Goal: Information Seeking & Learning: Find specific fact

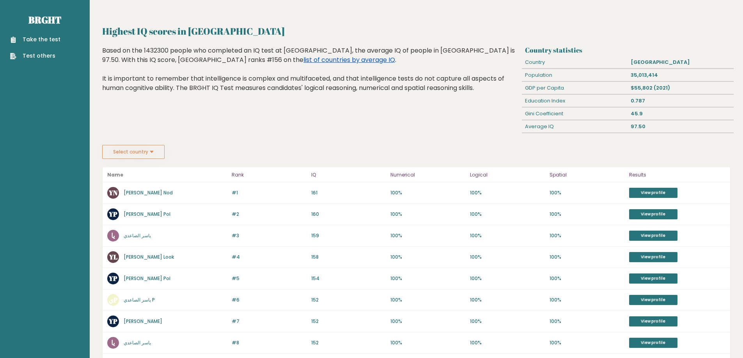
click at [303, 61] on link "list of countries by average IQ" at bounding box center [349, 59] width 92 height 9
drag, startPoint x: 443, startPoint y: 50, endPoint x: 457, endPoint y: 51, distance: 14.8
click at [457, 51] on div "Based on the 1432300 people who completed an IQ test at [GEOGRAPHIC_DATA], the …" at bounding box center [310, 75] width 417 height 58
click at [309, 110] on div "Highest IQ scores in [GEOGRAPHIC_DATA] Based on the 1432300 people who complete…" at bounding box center [310, 95] width 423 height 99
click at [141, 152] on button "Select country" at bounding box center [133, 152] width 62 height 14
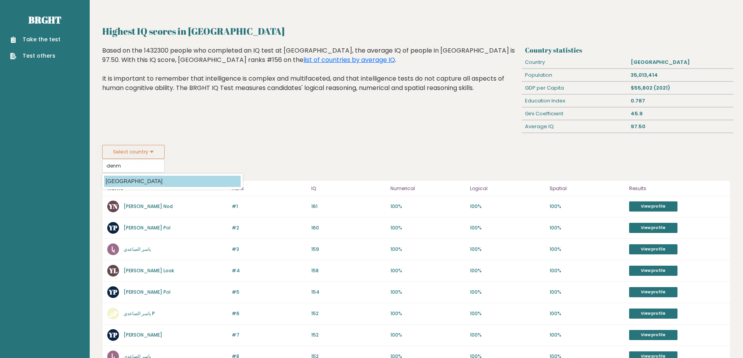
click at [139, 184] on option "[GEOGRAPHIC_DATA]" at bounding box center [172, 181] width 136 height 11
type input "[GEOGRAPHIC_DATA]"
